Goal: Information Seeking & Learning: Learn about a topic

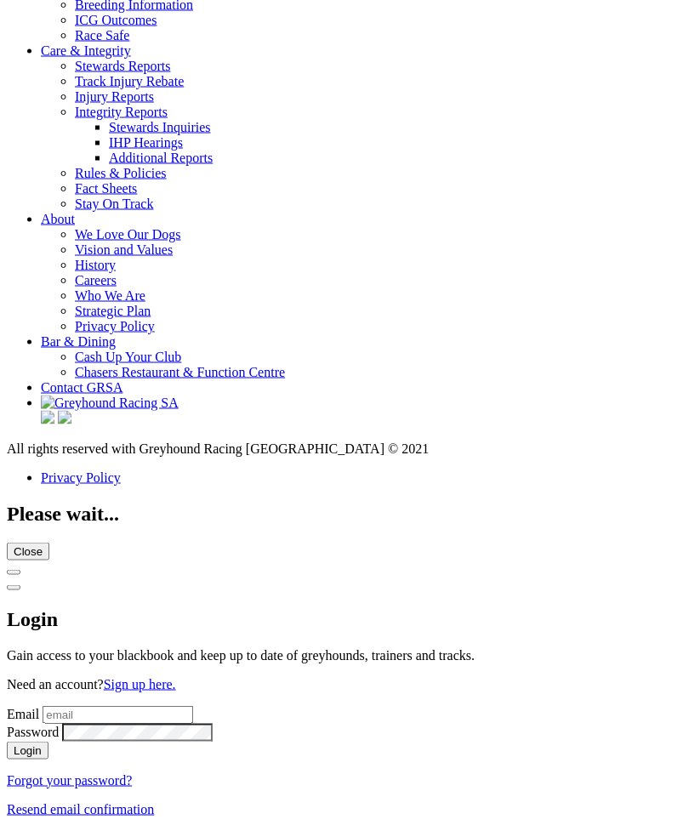
scroll to position [6147, 0]
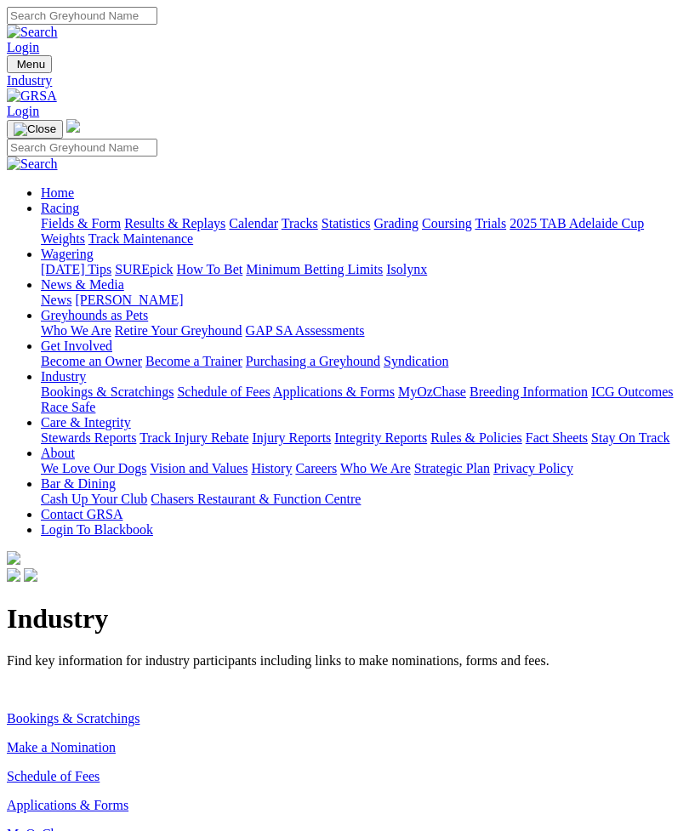
click at [105, 740] on link "Make a Nomination" at bounding box center [61, 747] width 109 height 14
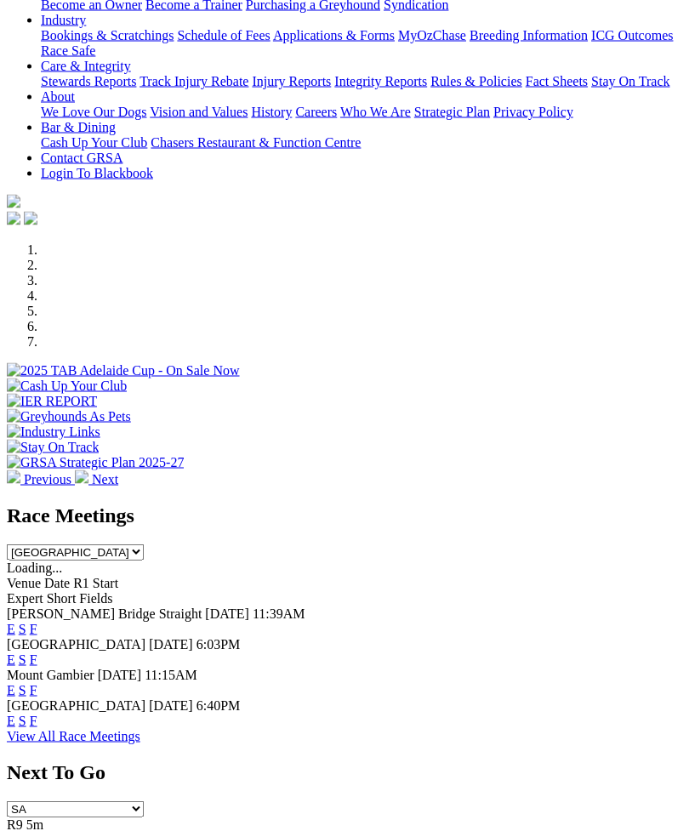
scroll to position [327, 0]
click at [37, 621] on link "F" at bounding box center [34, 628] width 8 height 14
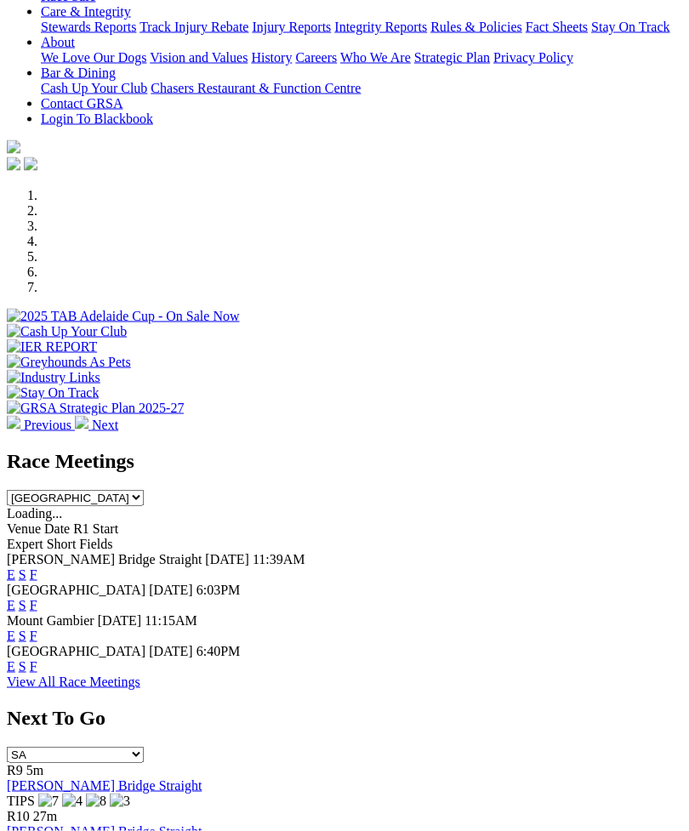
scroll to position [381, 0]
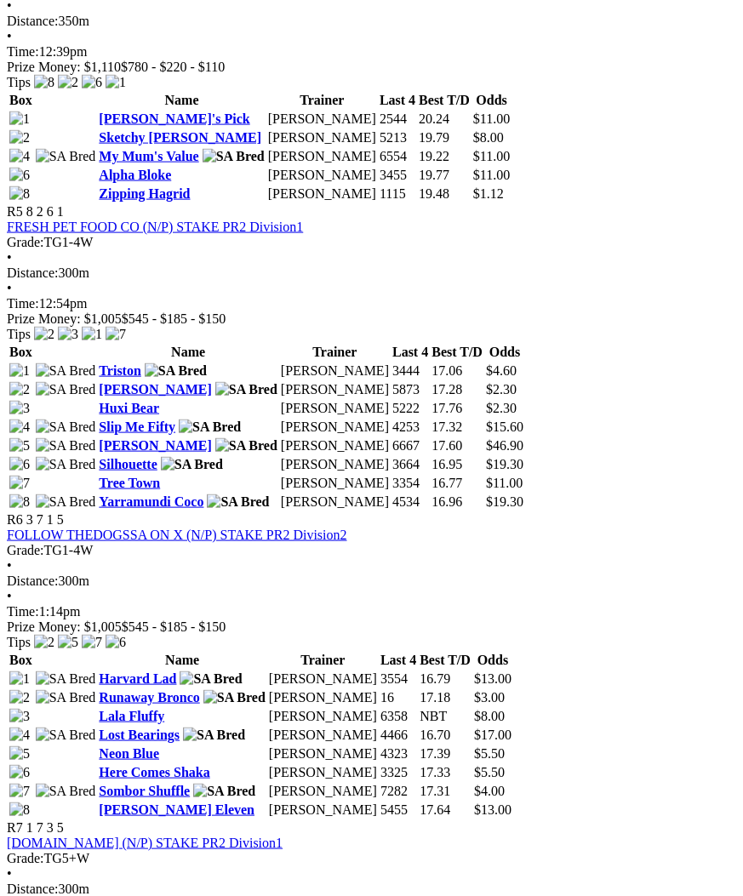
scroll to position [1729, 0]
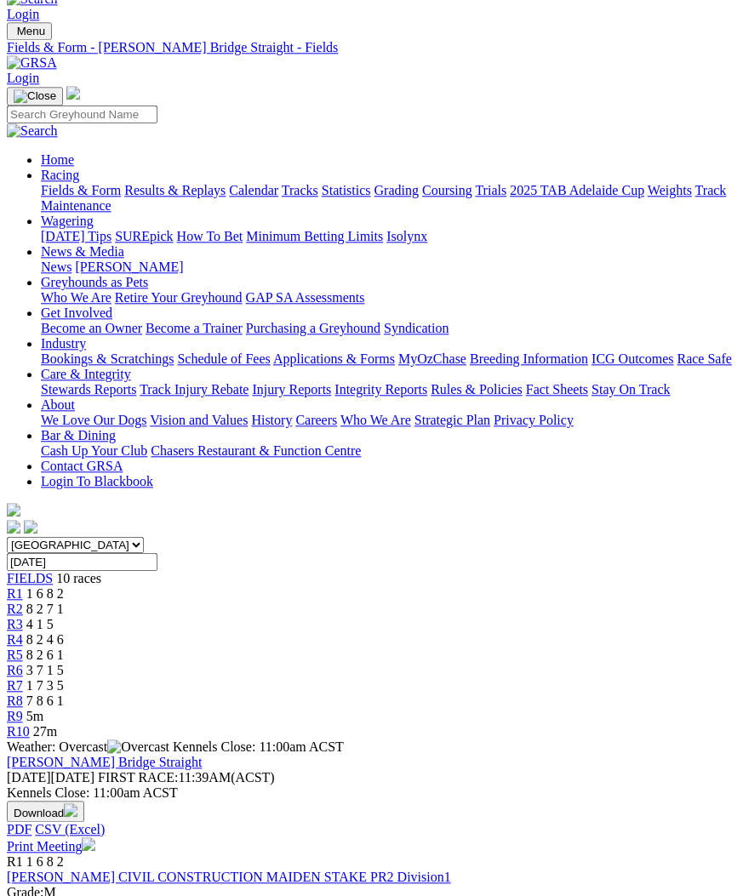
scroll to position [32, 0]
click at [23, 602] on link "R2" at bounding box center [15, 609] width 16 height 14
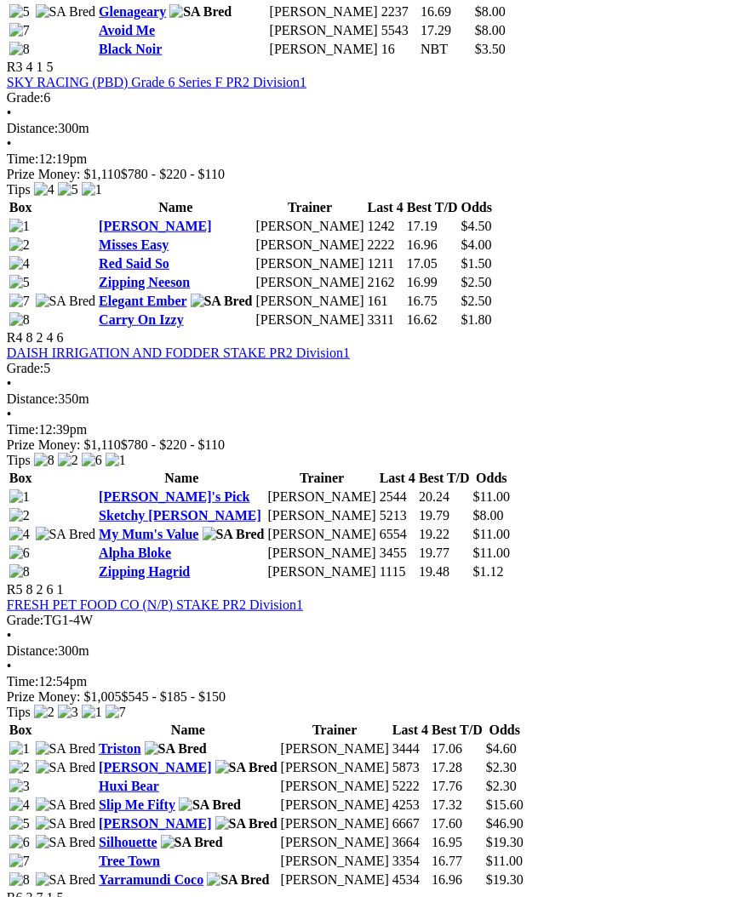
scroll to position [1352, 3]
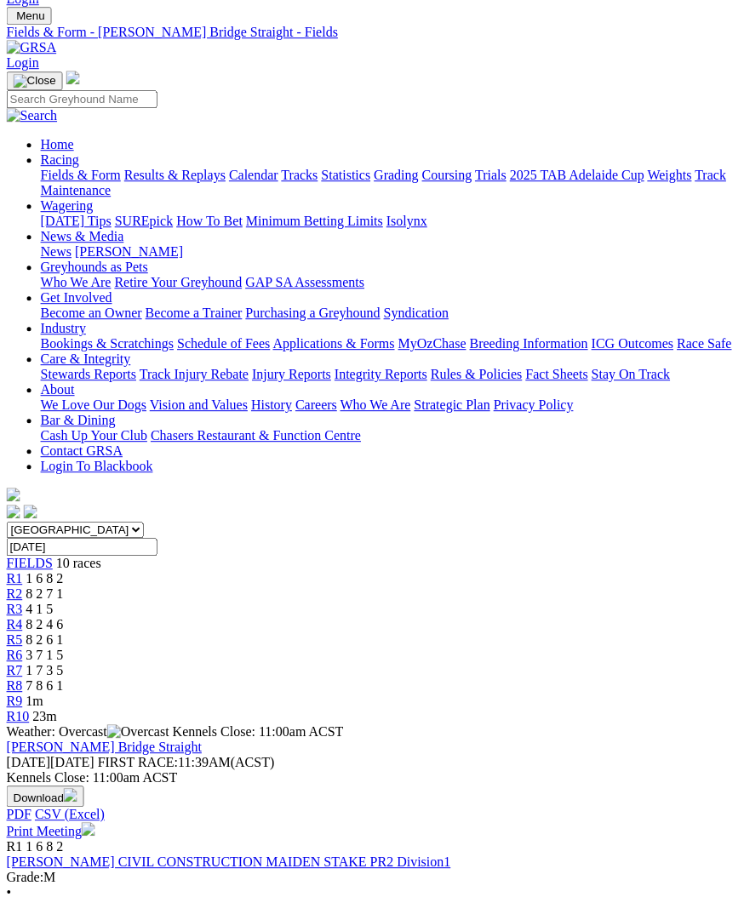
scroll to position [0, 6]
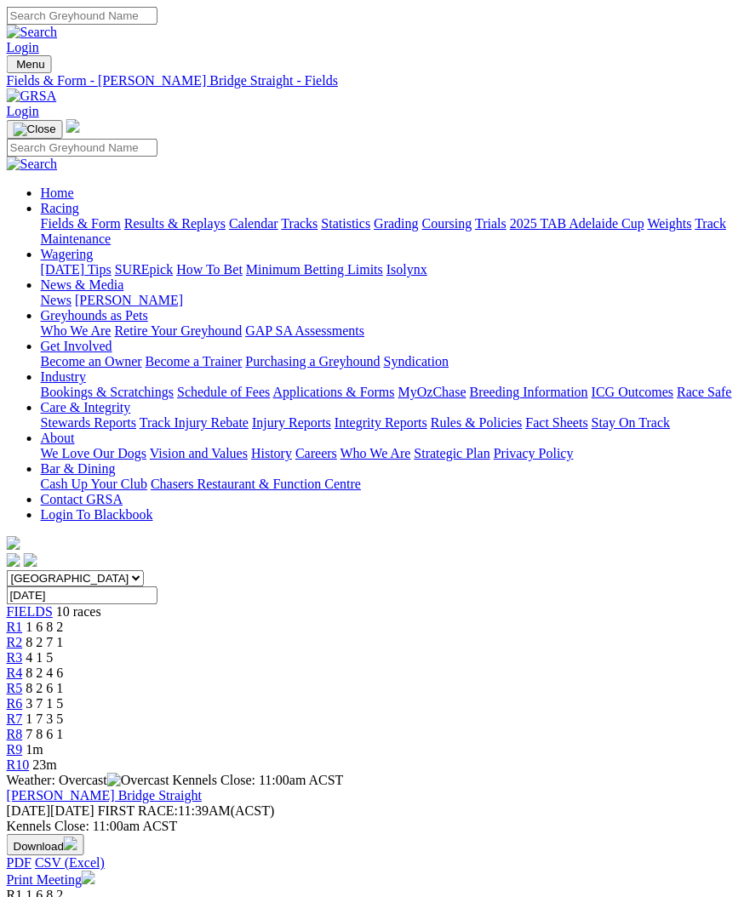
click at [64, 727] on span "7 8 6 1" at bounding box center [44, 734] width 37 height 14
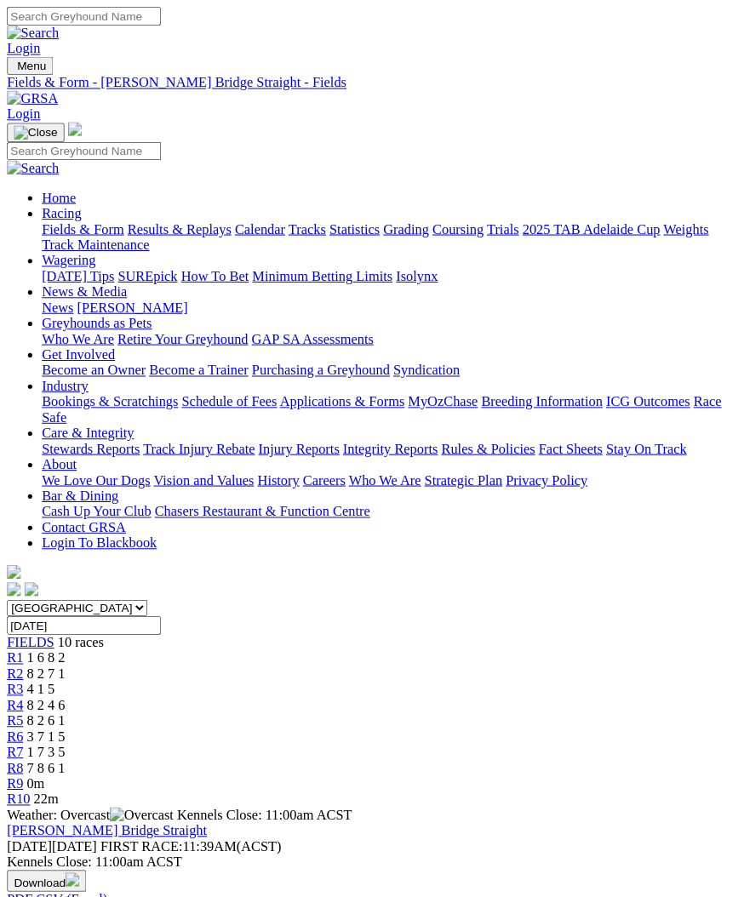
scroll to position [16, 9]
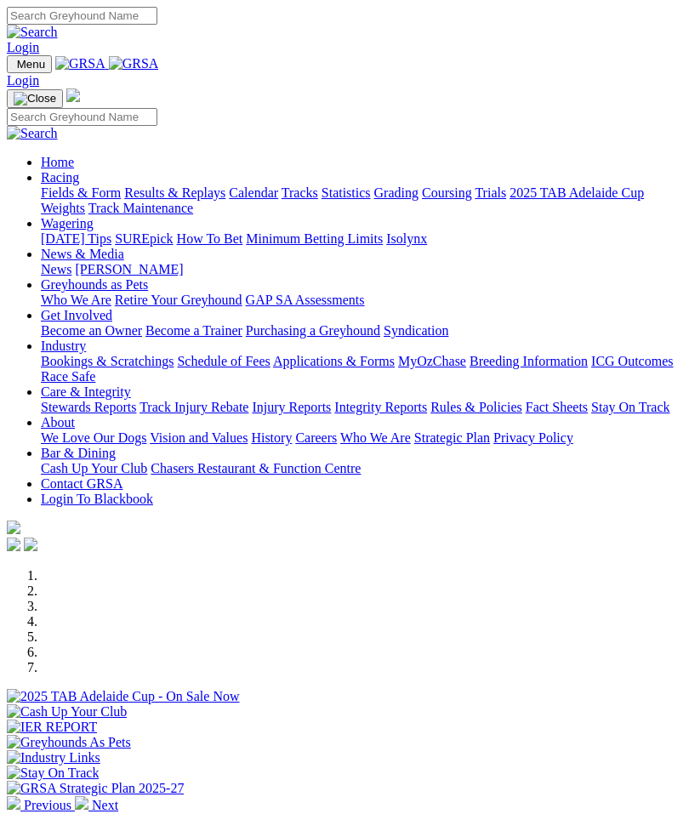
scroll to position [382, 0]
